Goal: Find specific page/section: Find specific page/section

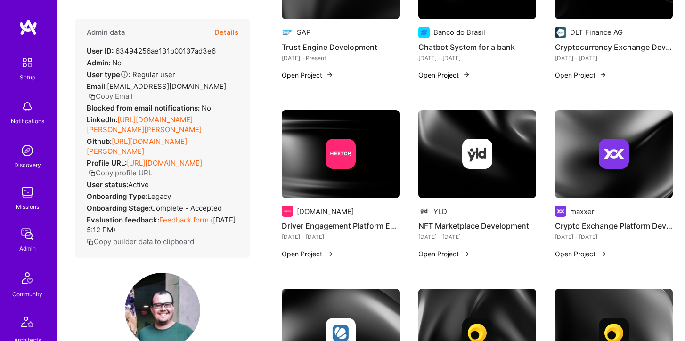
click at [27, 149] on img at bounding box center [27, 150] width 19 height 19
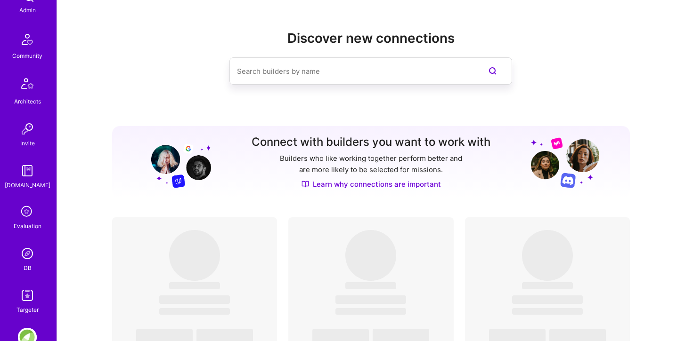
scroll to position [256, 0]
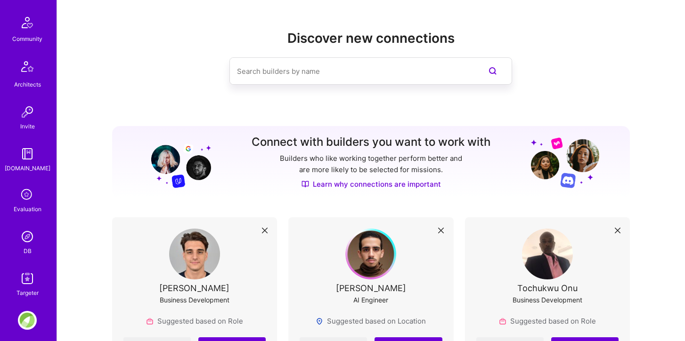
click at [27, 246] on div "DB" at bounding box center [28, 251] width 8 height 10
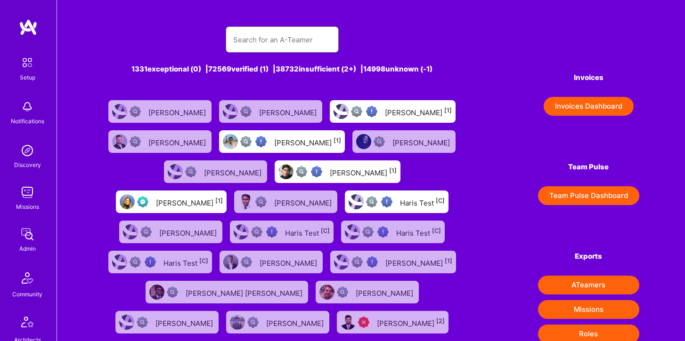
click at [263, 40] on input "text" at bounding box center [282, 40] width 98 height 24
type input "[PERSON_NAME]"
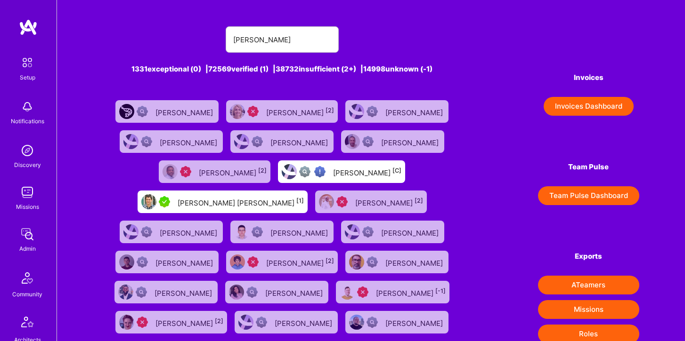
click at [178, 205] on div "[PERSON_NAME] [PERSON_NAME] [1]" at bounding box center [241, 202] width 126 height 12
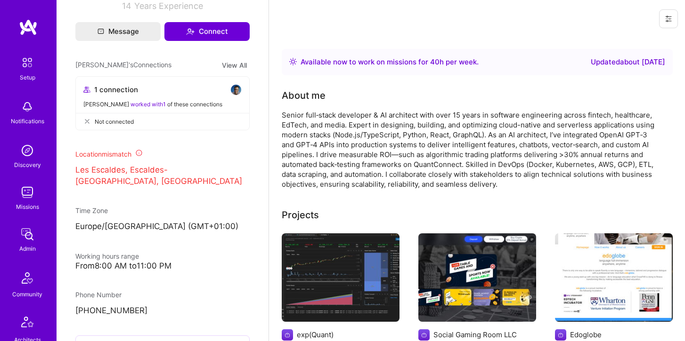
scroll to position [424, 0]
